Goal: Task Accomplishment & Management: Use online tool/utility

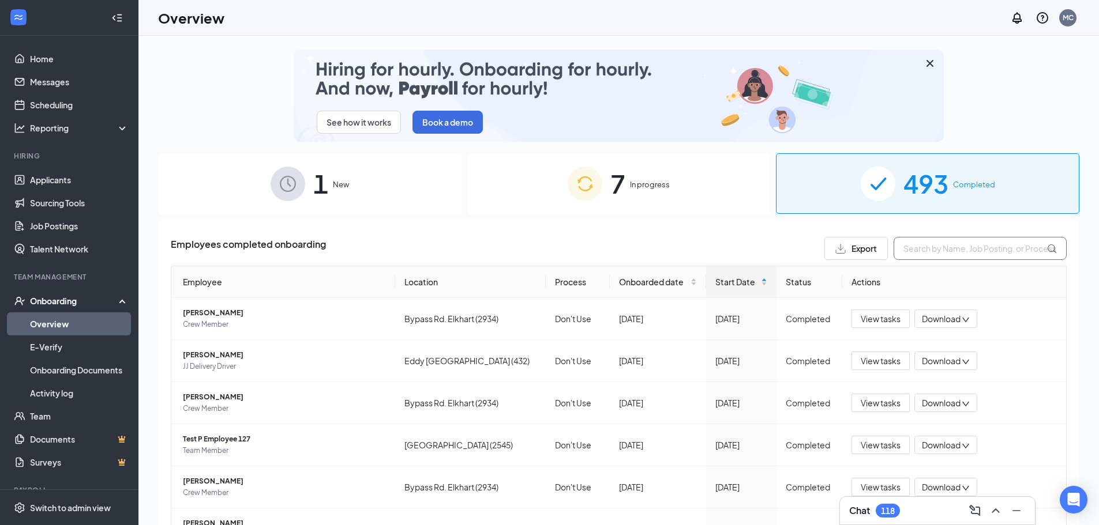
click at [997, 259] on input "text" at bounding box center [979, 248] width 173 height 23
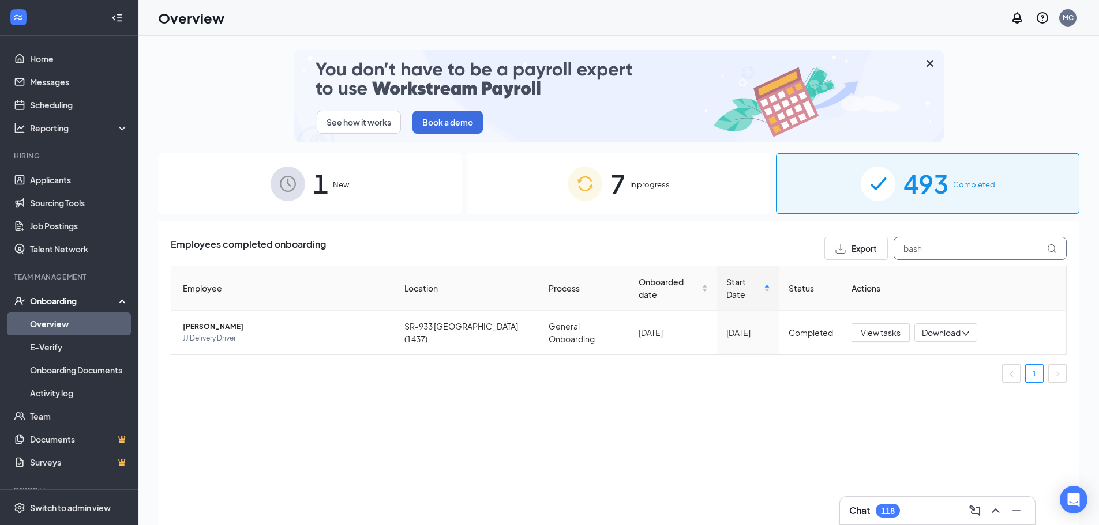
type input "bash"
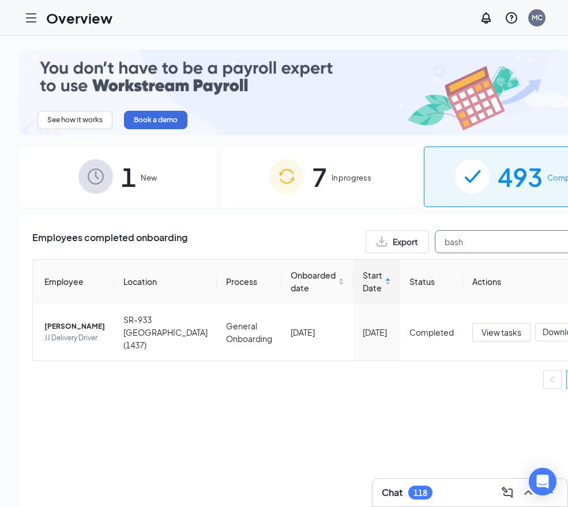
drag, startPoint x: 427, startPoint y: 230, endPoint x: 301, endPoint y: 234, distance: 125.8
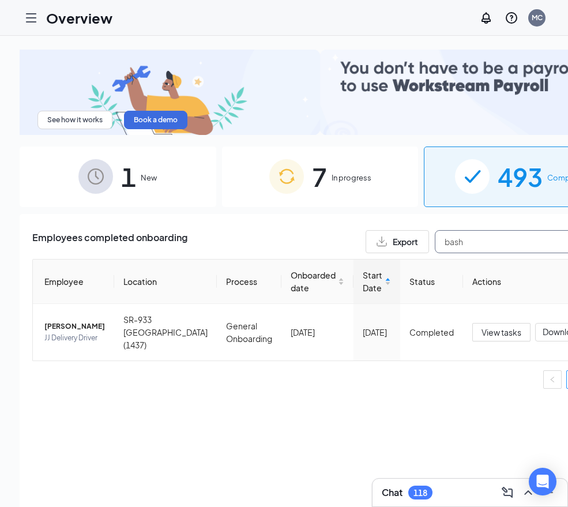
click at [366, 234] on div "Export bash" at bounding box center [487, 241] width 242 height 23
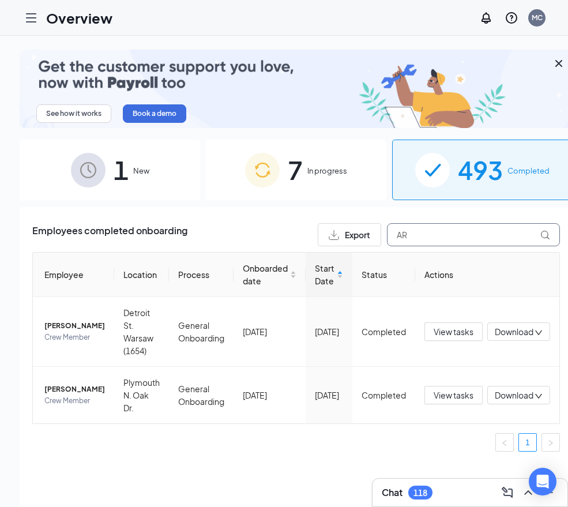
type input "A"
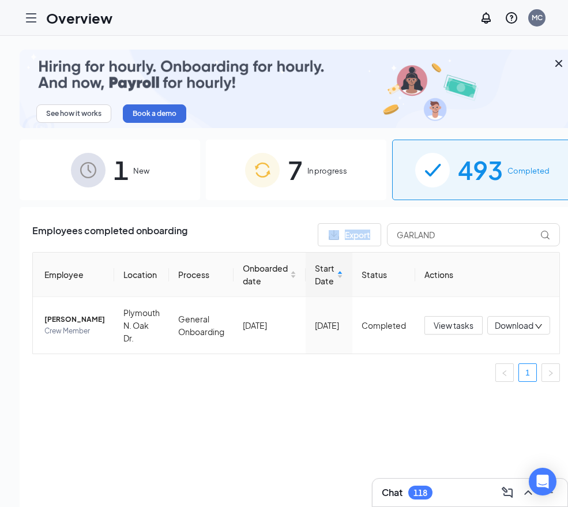
drag, startPoint x: 471, startPoint y: 244, endPoint x: 265, endPoint y: 242, distance: 206.5
click at [265, 242] on div "Employees completed onboarding Export GARLAND Employee Location Process Onboard…" at bounding box center [296, 307] width 528 height 168
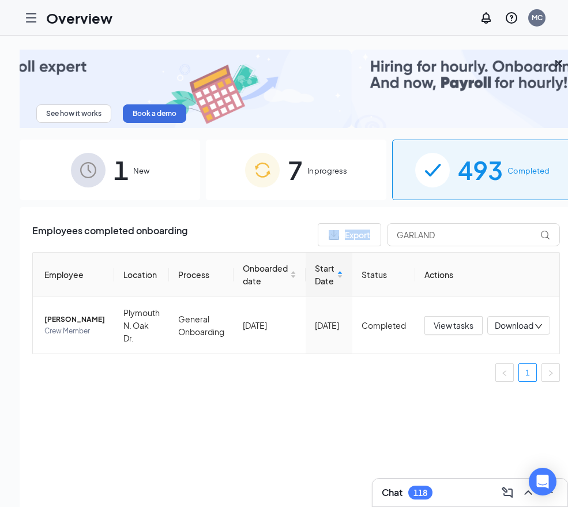
click at [461, 246] on div "Employees completed onboarding Export GARLAND Employee Location Process Onboard…" at bounding box center [296, 307] width 528 height 168
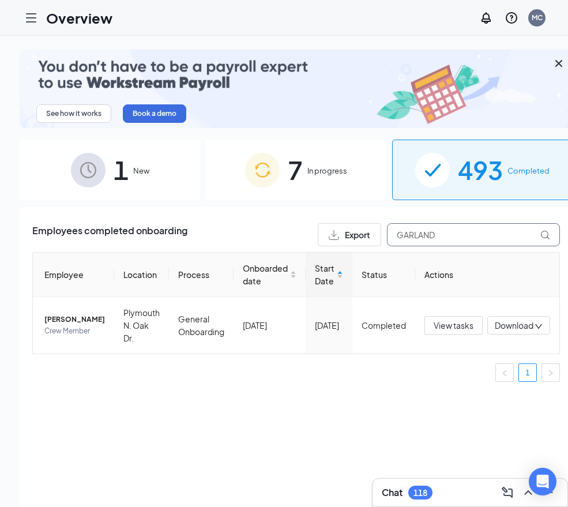
click at [456, 232] on input "GARLAND" at bounding box center [473, 234] width 173 height 23
type input "G"
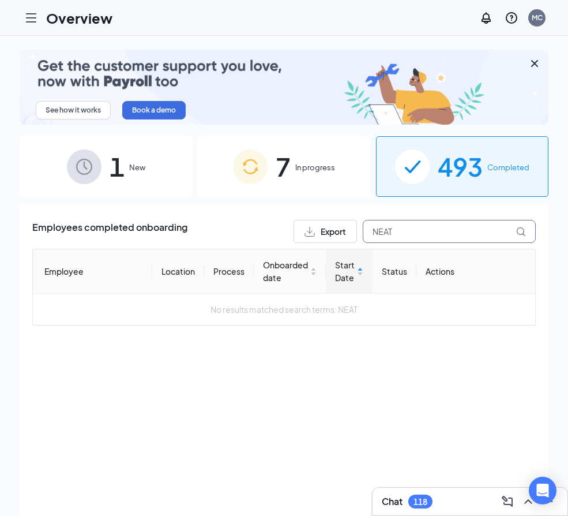
type input "NEAT"
click at [325, 182] on div "7 In progress" at bounding box center [284, 166] width 172 height 61
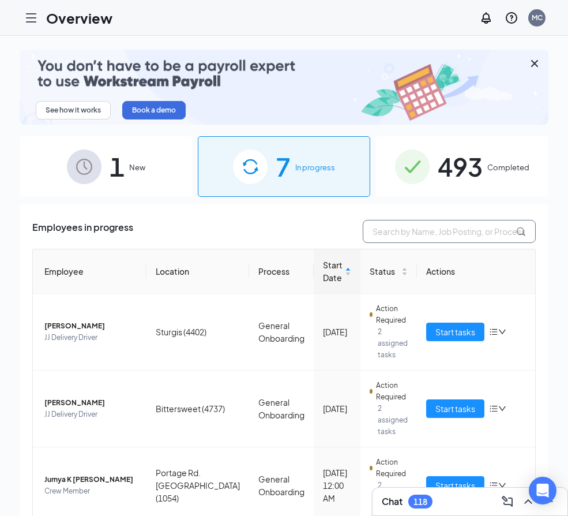
click at [447, 227] on input "text" at bounding box center [449, 231] width 173 height 23
click at [510, 166] on span "Completed" at bounding box center [508, 167] width 42 height 12
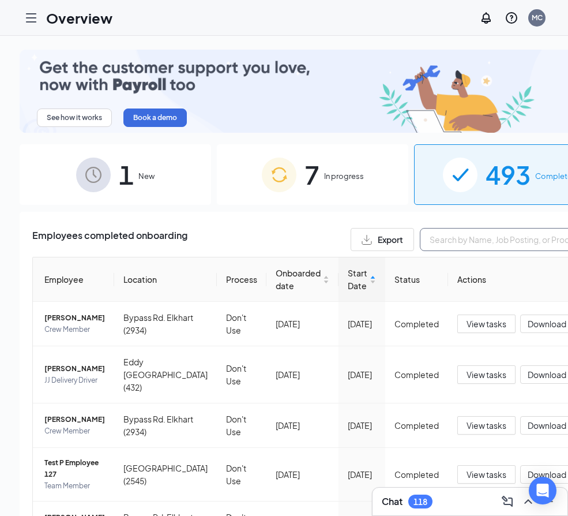
click at [465, 232] on input "text" at bounding box center [506, 239] width 173 height 23
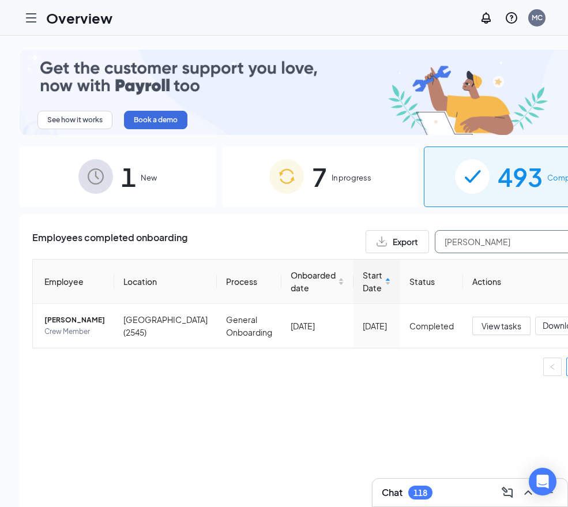
type input "[PERSON_NAME]"
